Goal: Use online tool/utility: Utilize a website feature to perform a specific function

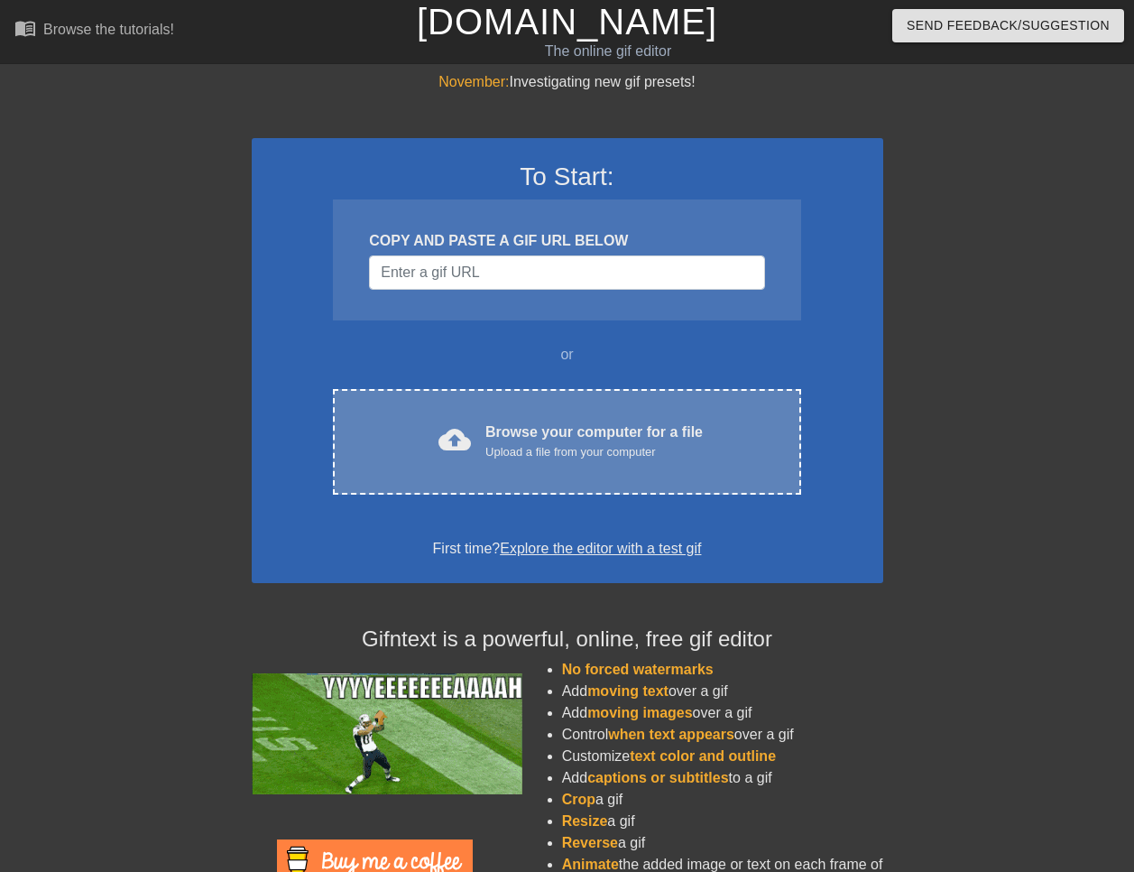
click at [668, 447] on div "Upload a file from your computer" at bounding box center [593, 452] width 217 height 18
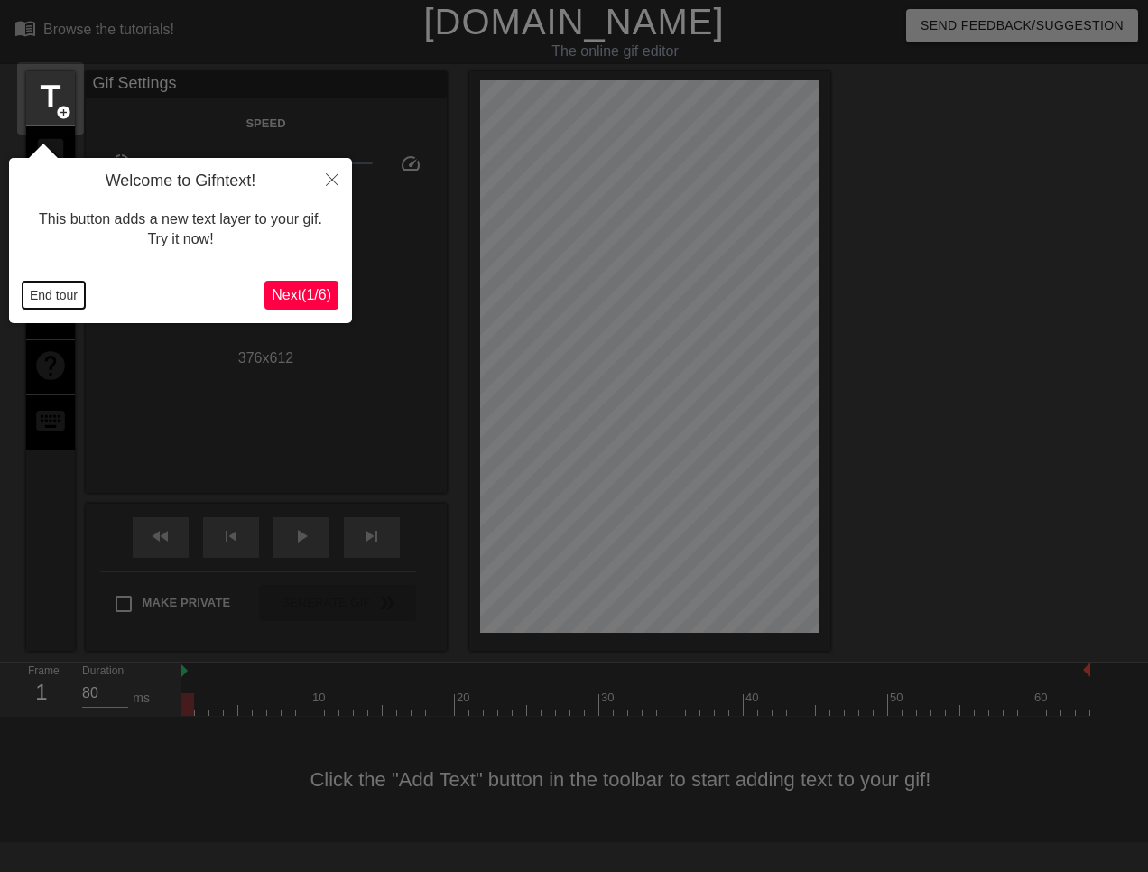
click at [67, 300] on button "End tour" at bounding box center [54, 294] width 62 height 27
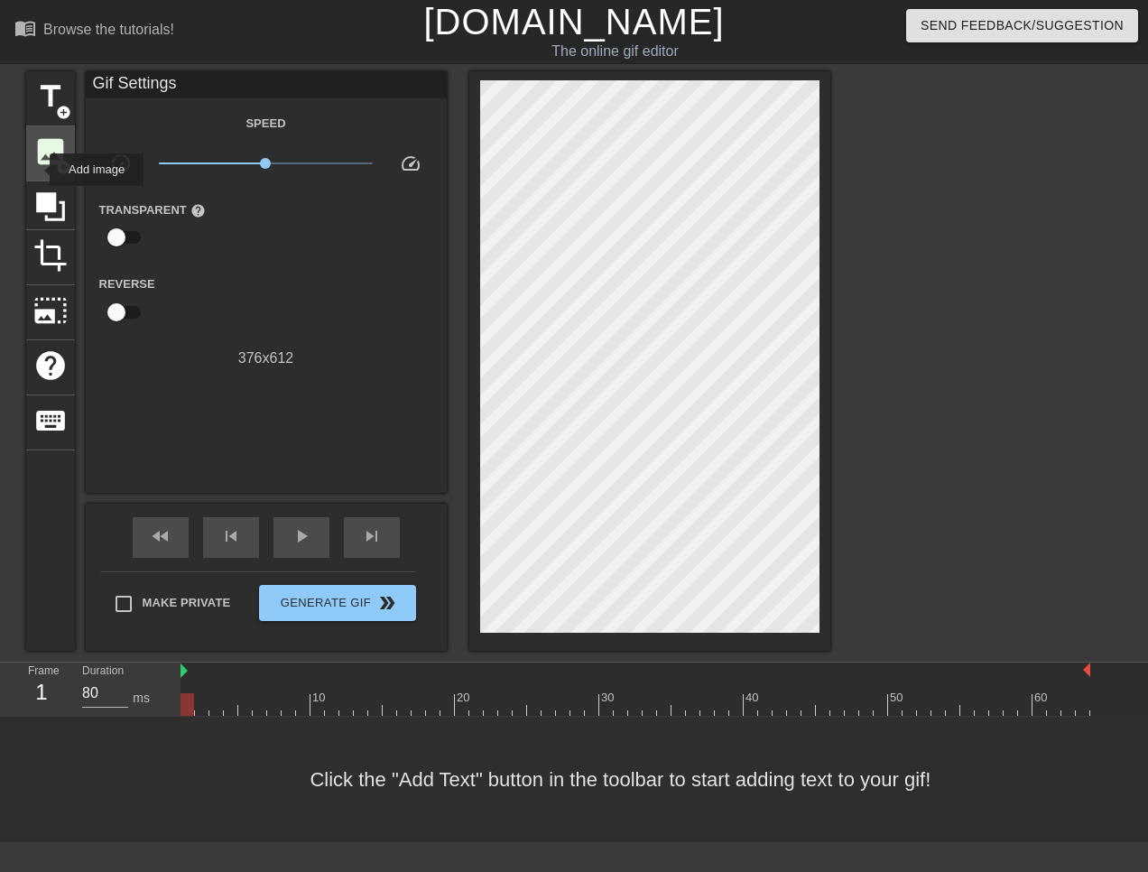
click at [38, 170] on div "image add_circle" at bounding box center [50, 153] width 49 height 55
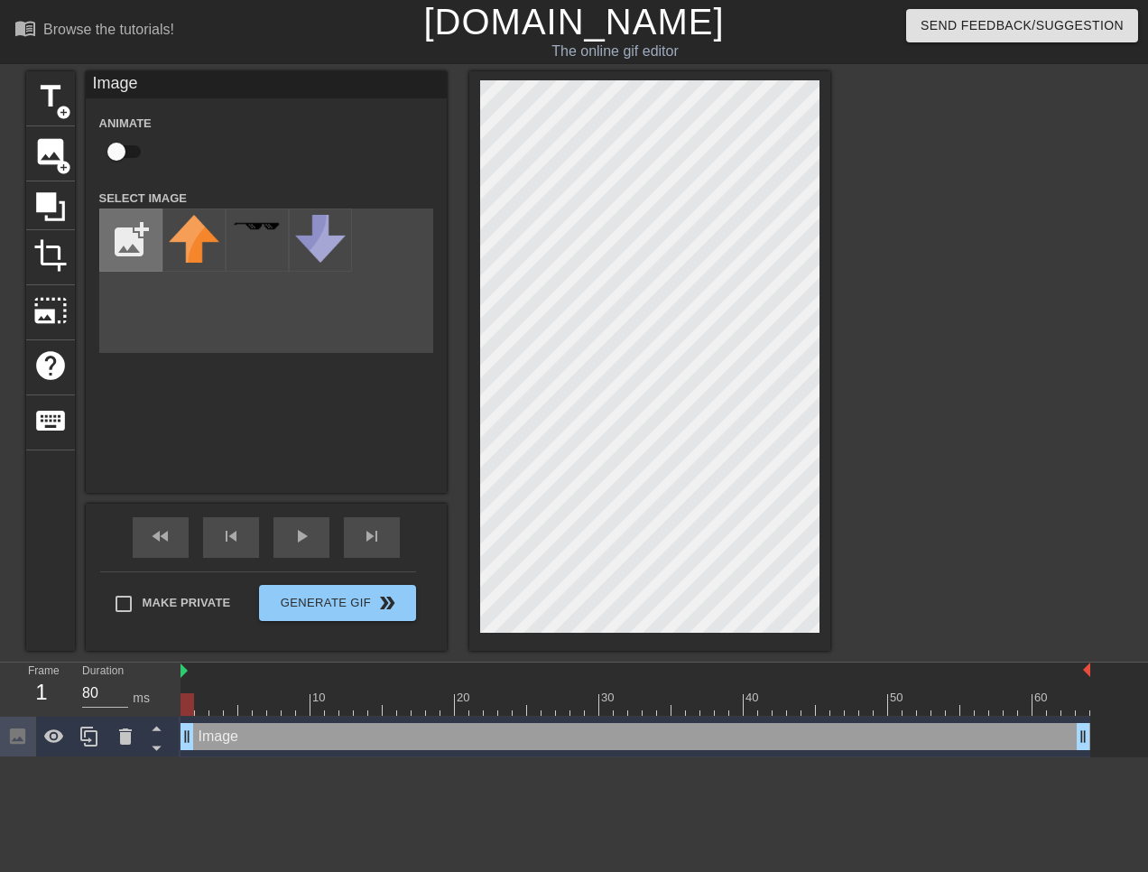
click at [146, 239] on input "file" at bounding box center [130, 239] width 61 height 61
type input "C:\fakepath\jotaro-kujo-[PERSON_NAME]-[PERSON_NAME]-[PERSON_NAME]-s-bizarre-adv…"
click at [159, 238] on input "file" at bounding box center [130, 239] width 61 height 61
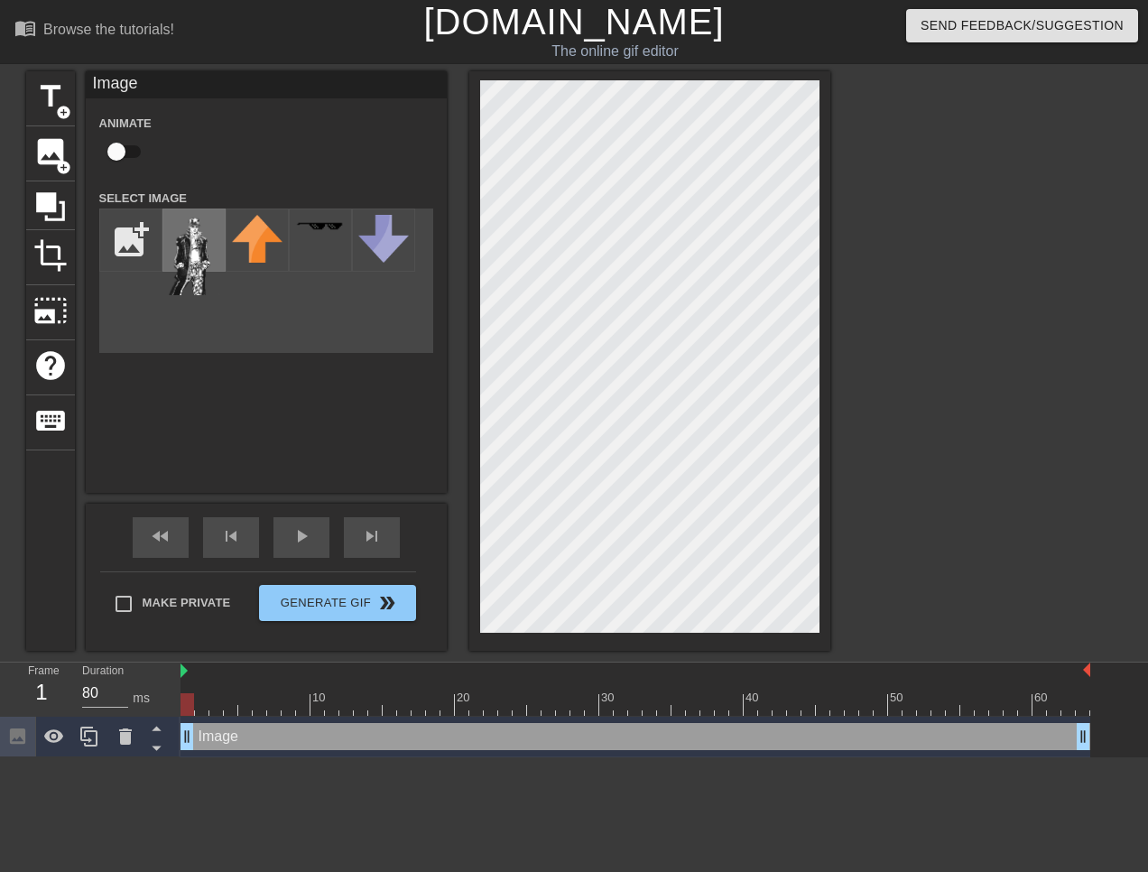
click at [180, 256] on img at bounding box center [194, 255] width 51 height 80
click at [1082, 87] on div "title add_circle image add_circle crop photo_size_select_large help keyboard Im…" at bounding box center [574, 360] width 1148 height 579
click at [884, 336] on div at bounding box center [987, 341] width 271 height 541
click at [641, 637] on div at bounding box center [649, 360] width 361 height 579
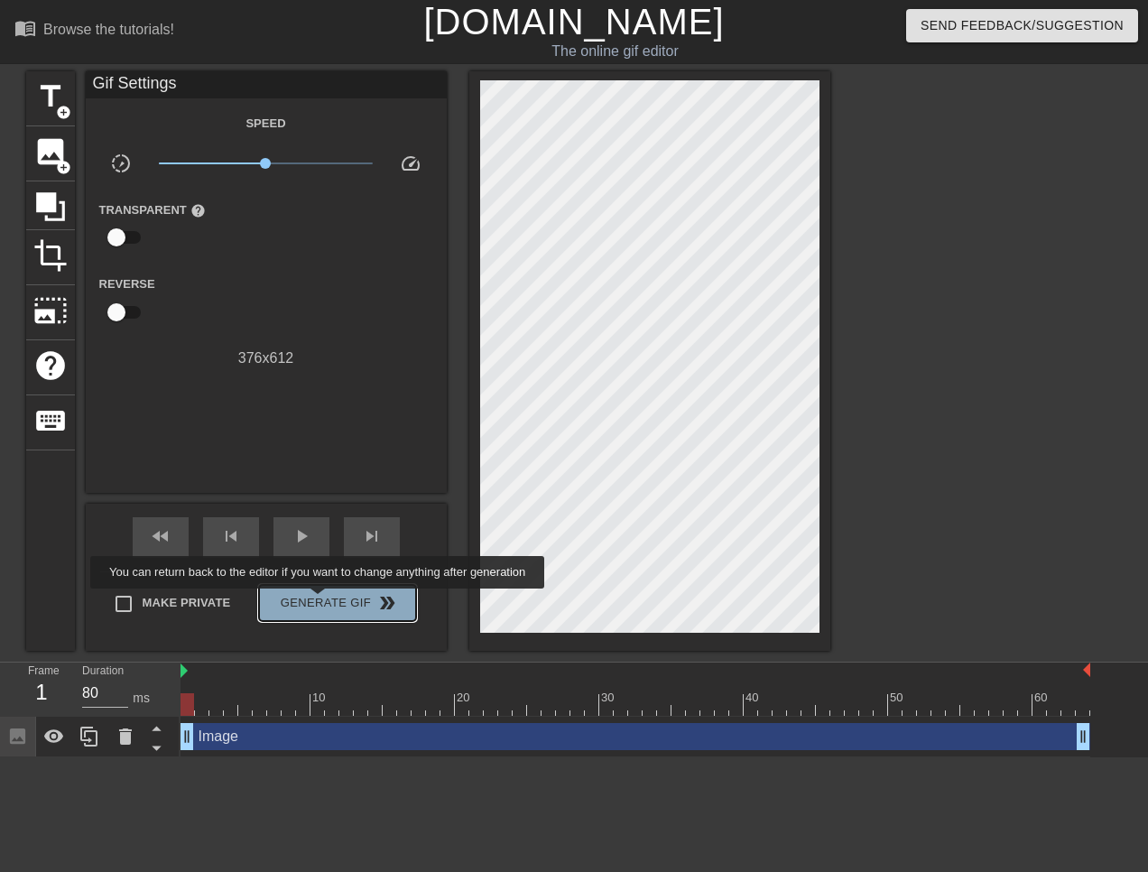
click at [319, 601] on span "Generate Gif double_arrow" at bounding box center [337, 603] width 142 height 22
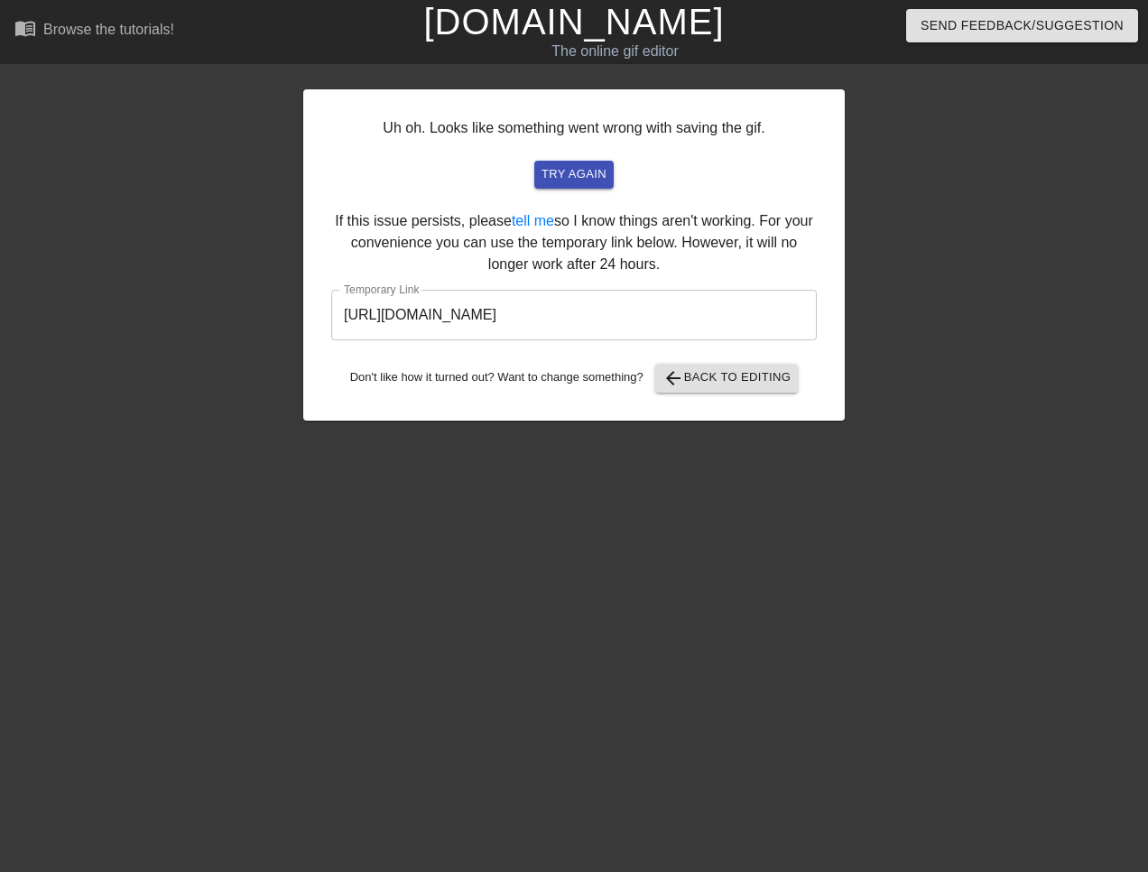
click at [649, 321] on input "[URL][DOMAIN_NAME]" at bounding box center [573, 315] width 485 height 51
drag, startPoint x: 951, startPoint y: 0, endPoint x: 186, endPoint y: 222, distance: 796.6
click at [186, 222] on div at bounding box center [146, 341] width 271 height 541
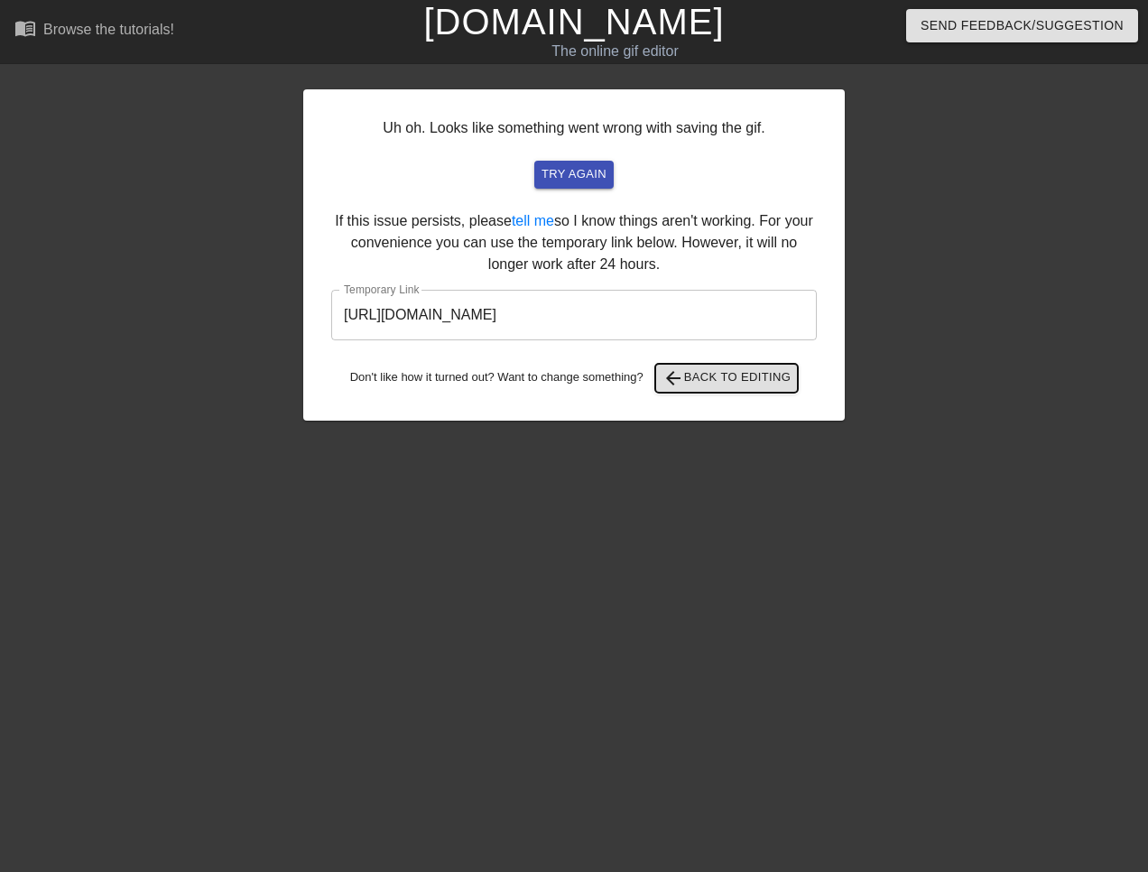
click at [738, 367] on span "arrow_back Back to Editing" at bounding box center [726, 378] width 129 height 22
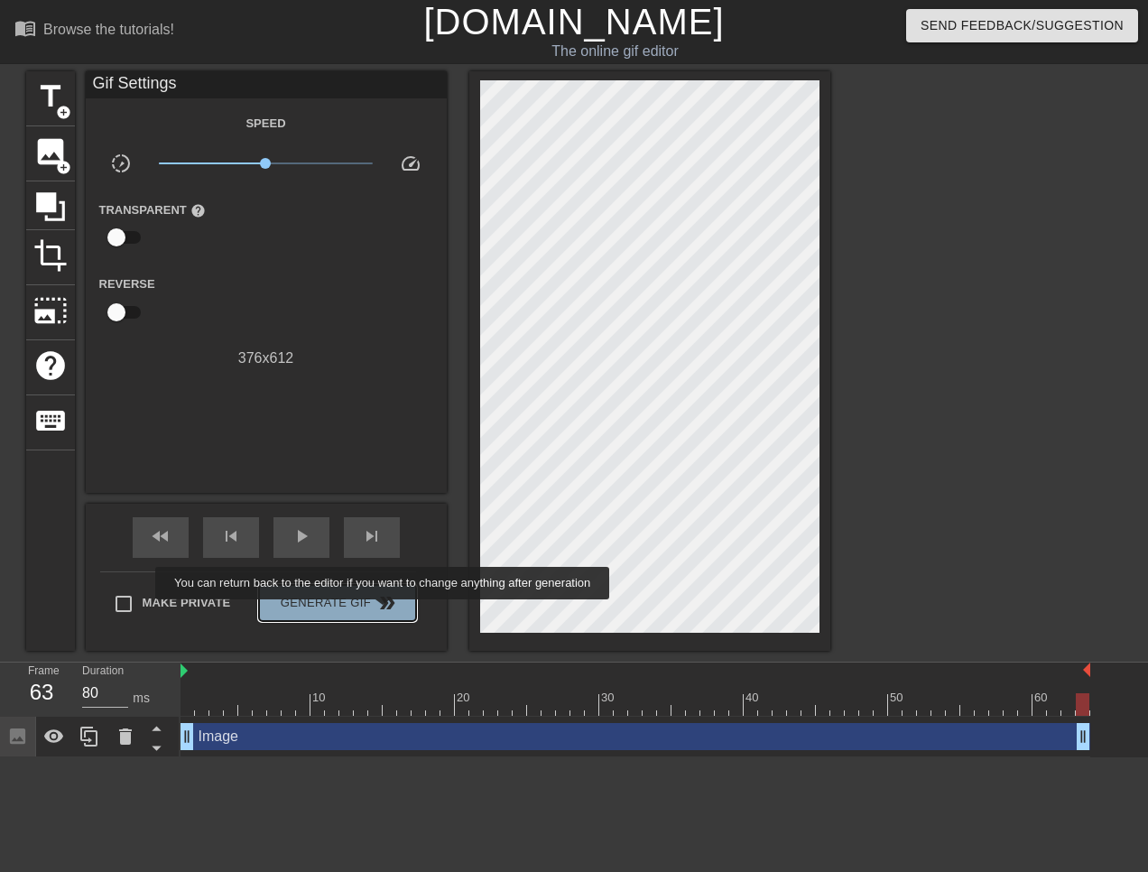
click at [384, 612] on span "double_arrow" at bounding box center [387, 603] width 22 height 22
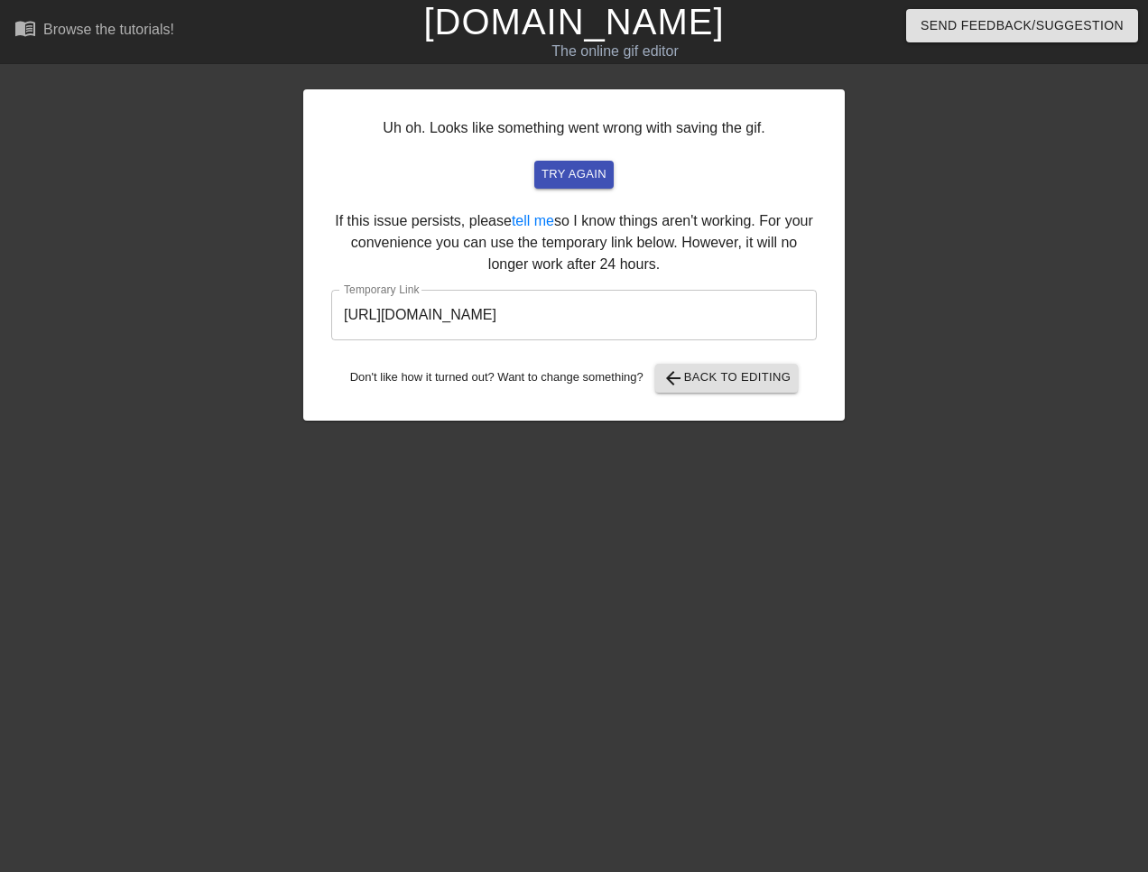
click at [687, 303] on input "[URL][DOMAIN_NAME]" at bounding box center [573, 315] width 485 height 51
drag, startPoint x: 686, startPoint y: 302, endPoint x: 695, endPoint y: 300, distance: 9.4
click at [692, 300] on input "[URL][DOMAIN_NAME]" at bounding box center [573, 315] width 485 height 51
click at [695, 300] on input "[URL][DOMAIN_NAME]" at bounding box center [573, 315] width 485 height 51
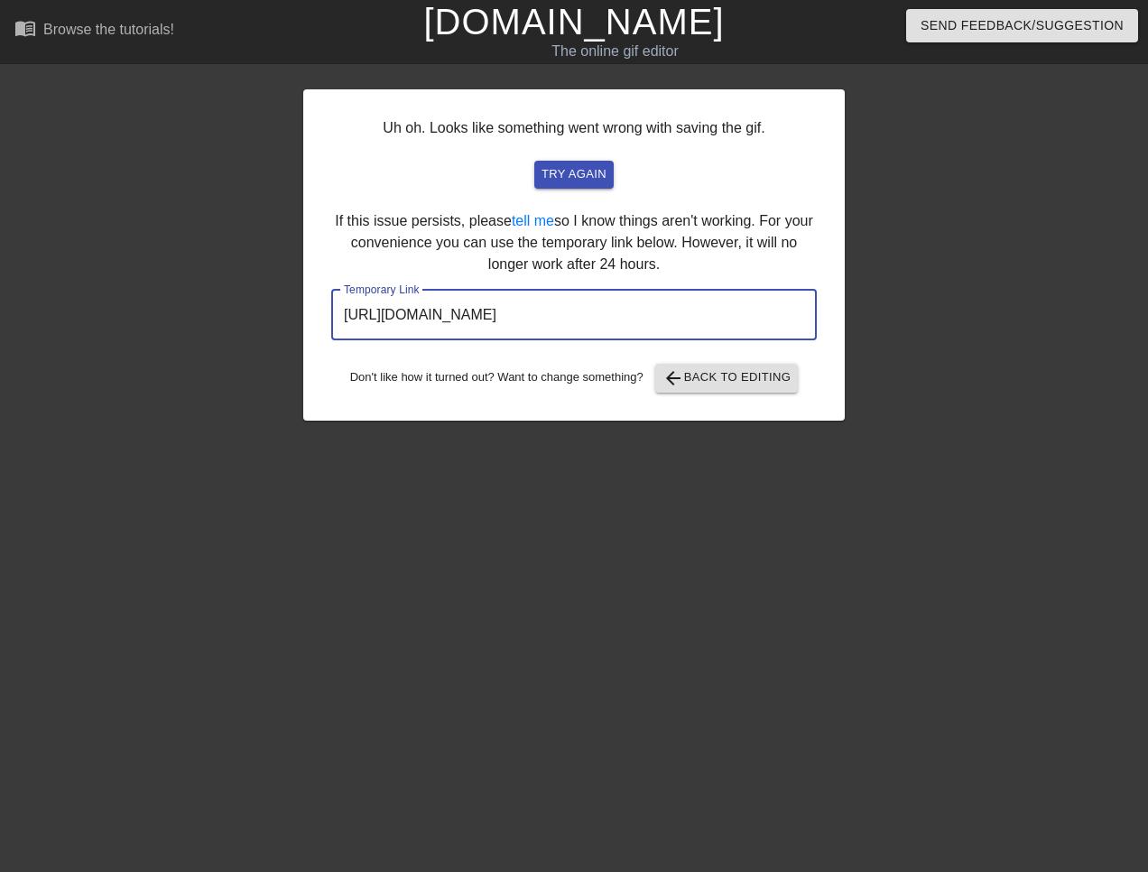
click at [694, 300] on input "[URL][DOMAIN_NAME]" at bounding box center [573, 315] width 485 height 51
click at [688, 301] on input "[URL][DOMAIN_NAME]" at bounding box center [573, 315] width 485 height 51
click at [741, 382] on span "arrow_back Back to Editing" at bounding box center [726, 378] width 129 height 22
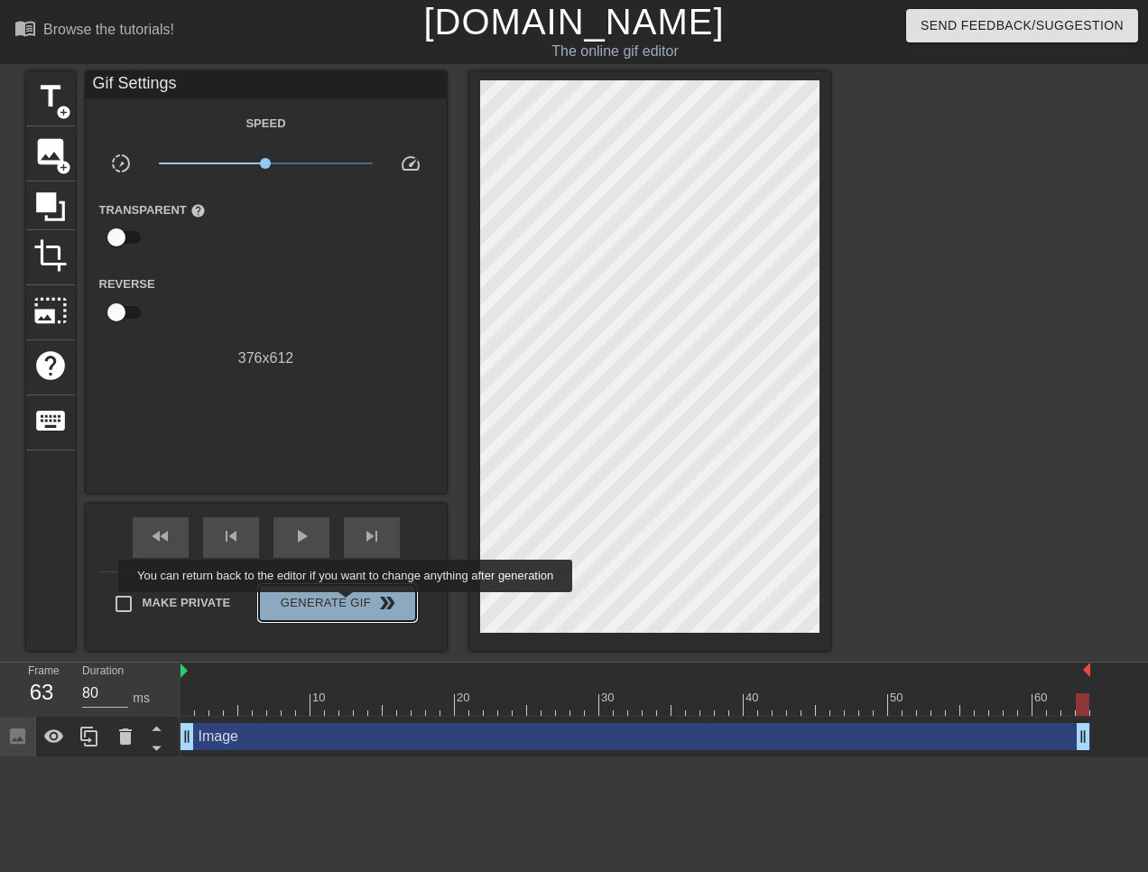
click at [347, 604] on span "Generate Gif double_arrow" at bounding box center [337, 603] width 142 height 22
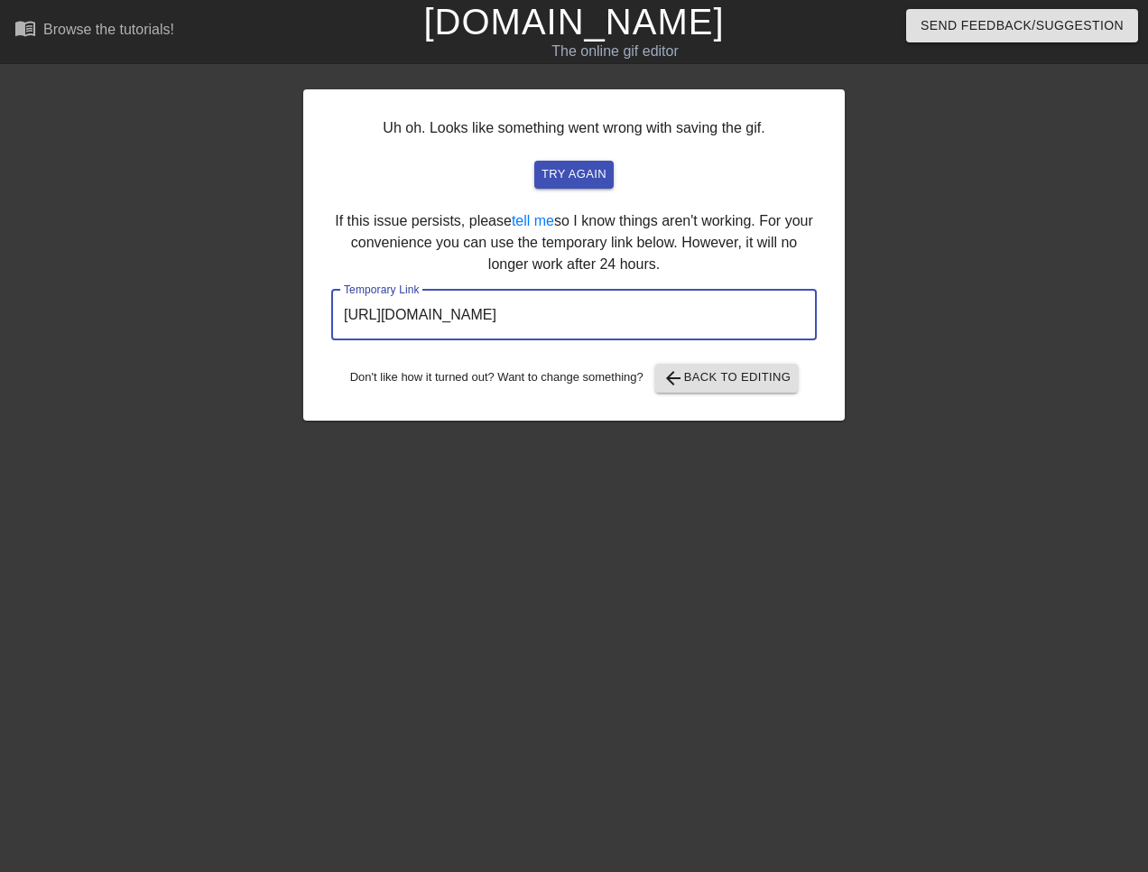
click at [636, 311] on input "[URL][DOMAIN_NAME]" at bounding box center [573, 315] width 485 height 51
click at [635, 309] on input "[URL][DOMAIN_NAME]" at bounding box center [573, 315] width 485 height 51
